Goal: Find specific page/section: Find specific page/section

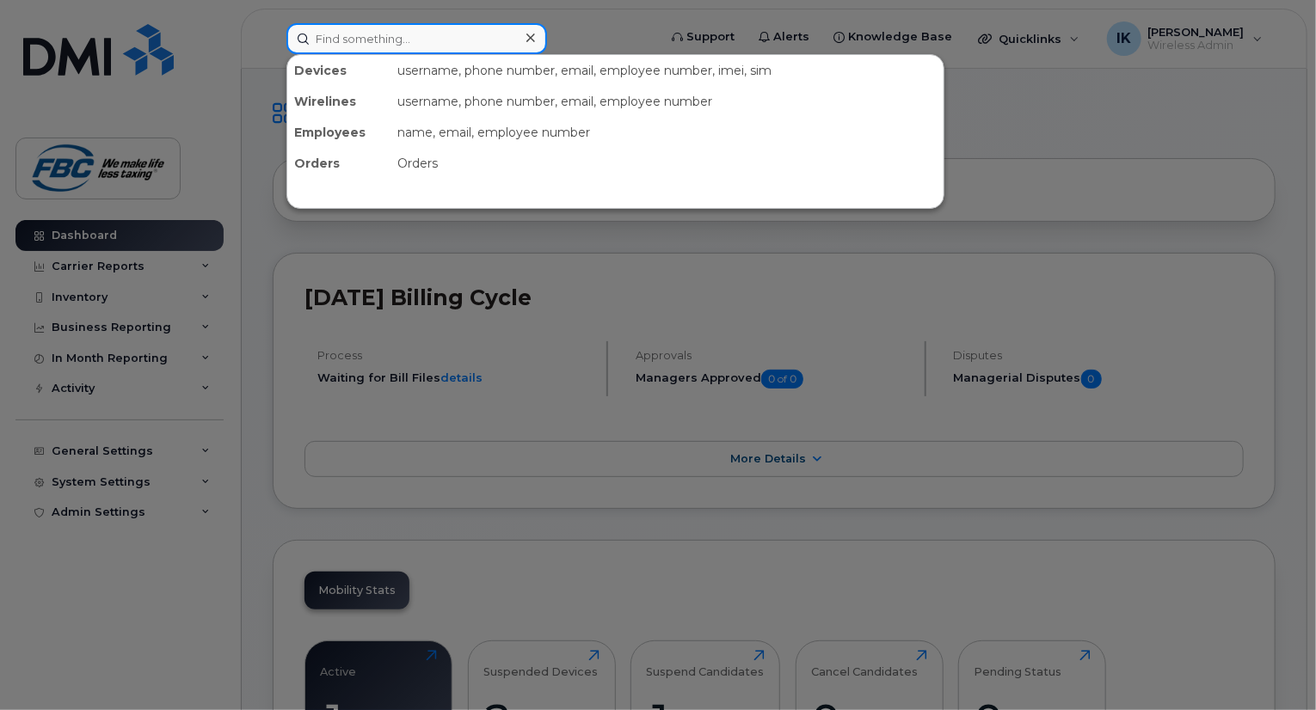
click at [440, 52] on input at bounding box center [416, 38] width 261 height 31
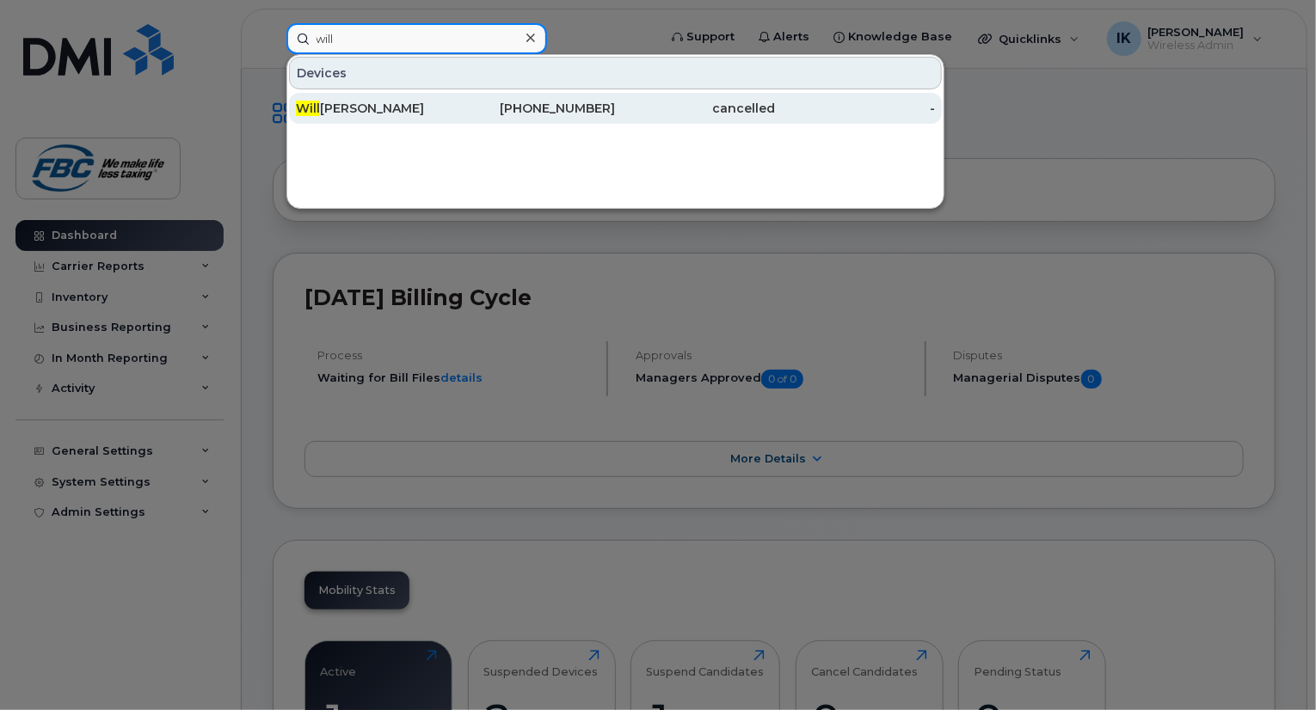
type input "will"
click at [392, 105] on div "[PERSON_NAME]" at bounding box center [376, 108] width 160 height 17
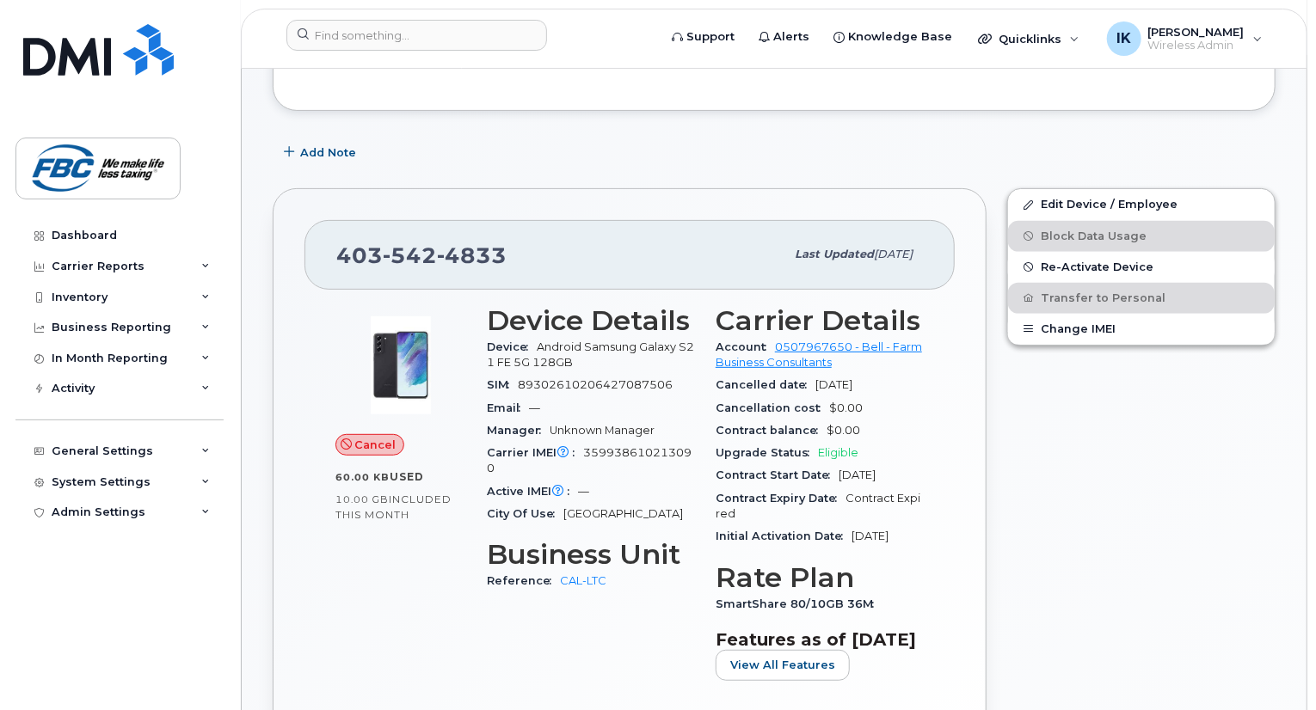
scroll to position [241, 0]
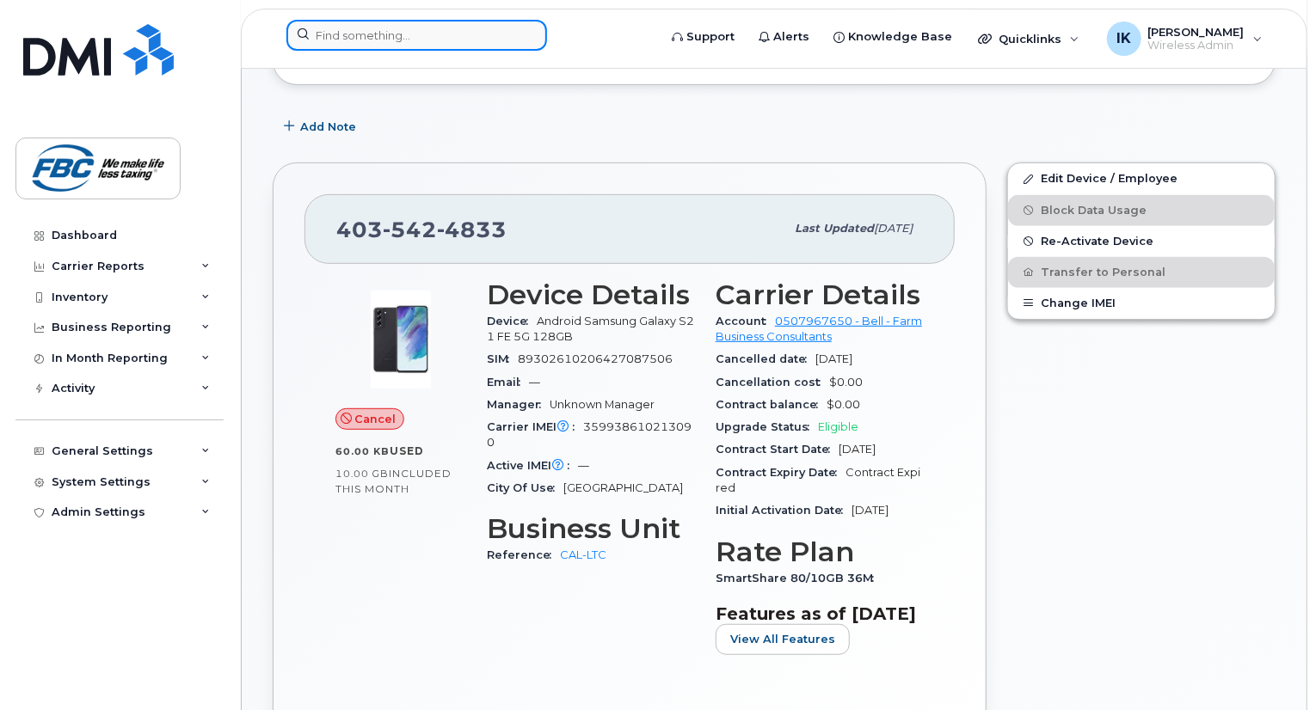
click at [427, 41] on input at bounding box center [416, 35] width 261 height 31
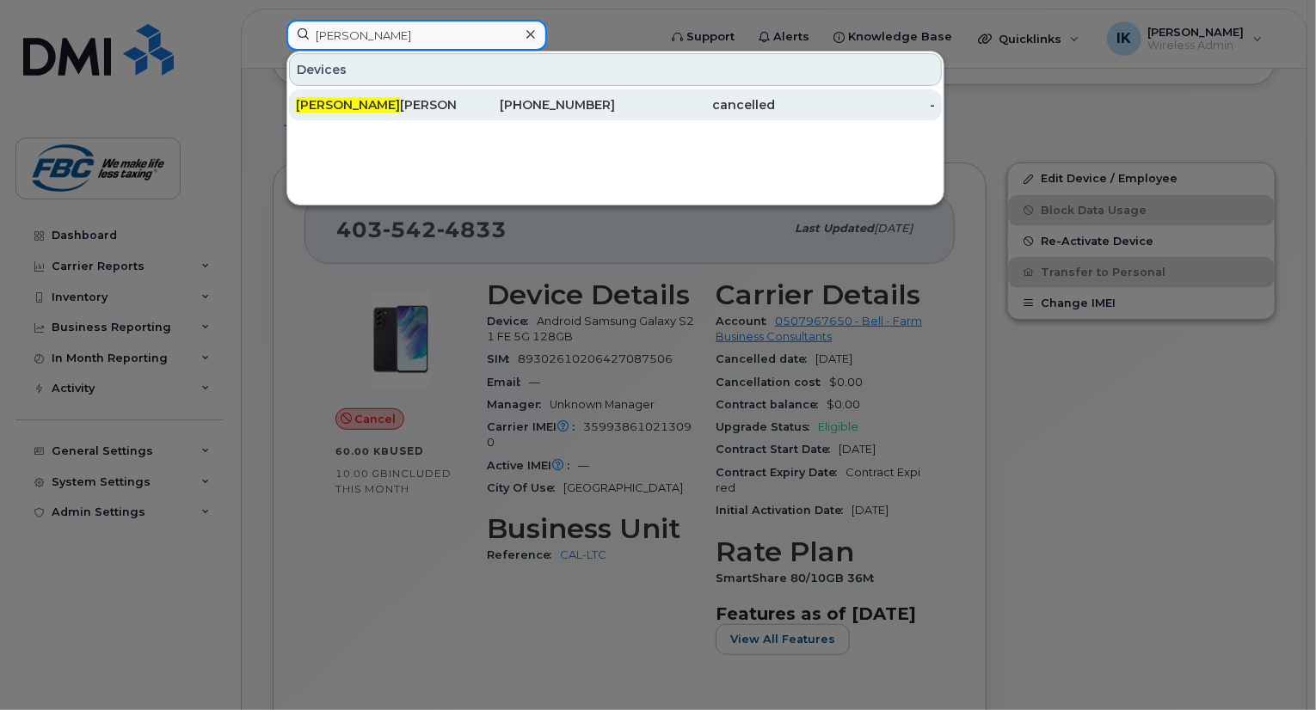
type input "surinder"
click at [371, 99] on div "Surinder Grewal" at bounding box center [376, 104] width 160 height 17
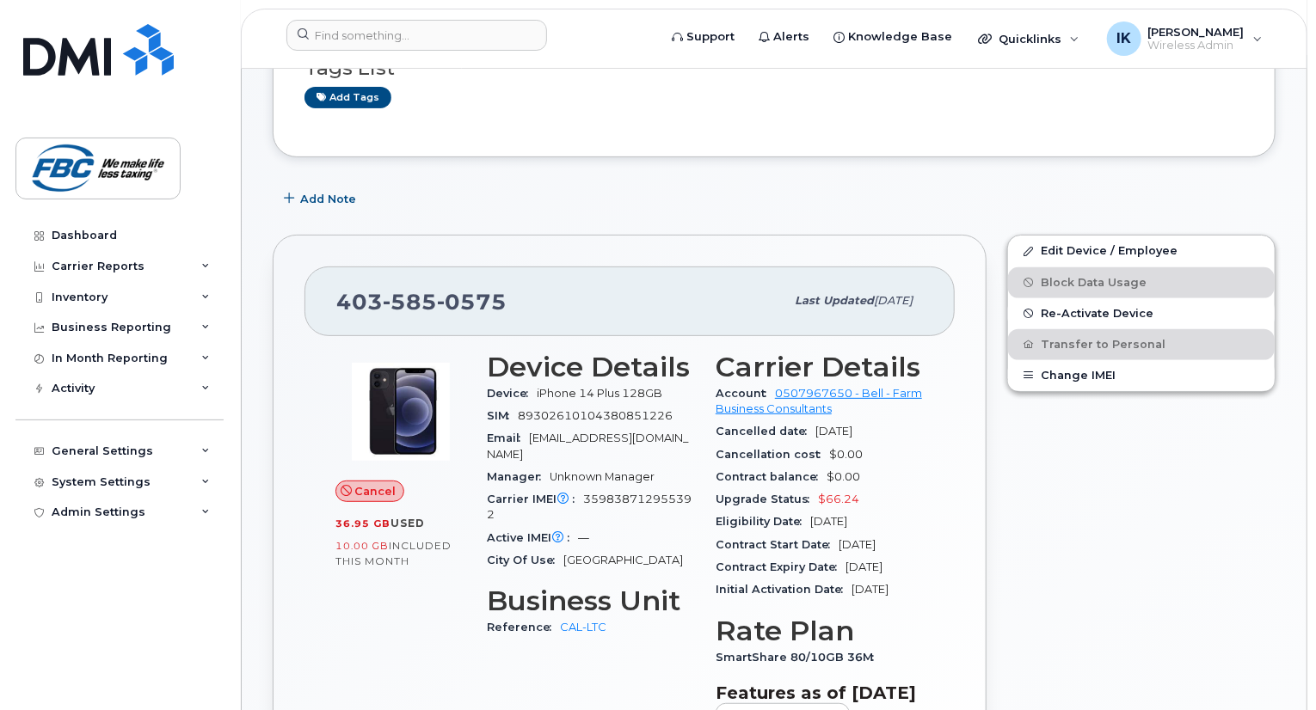
scroll to position [172, 0]
